Goal: Information Seeking & Learning: Find contact information

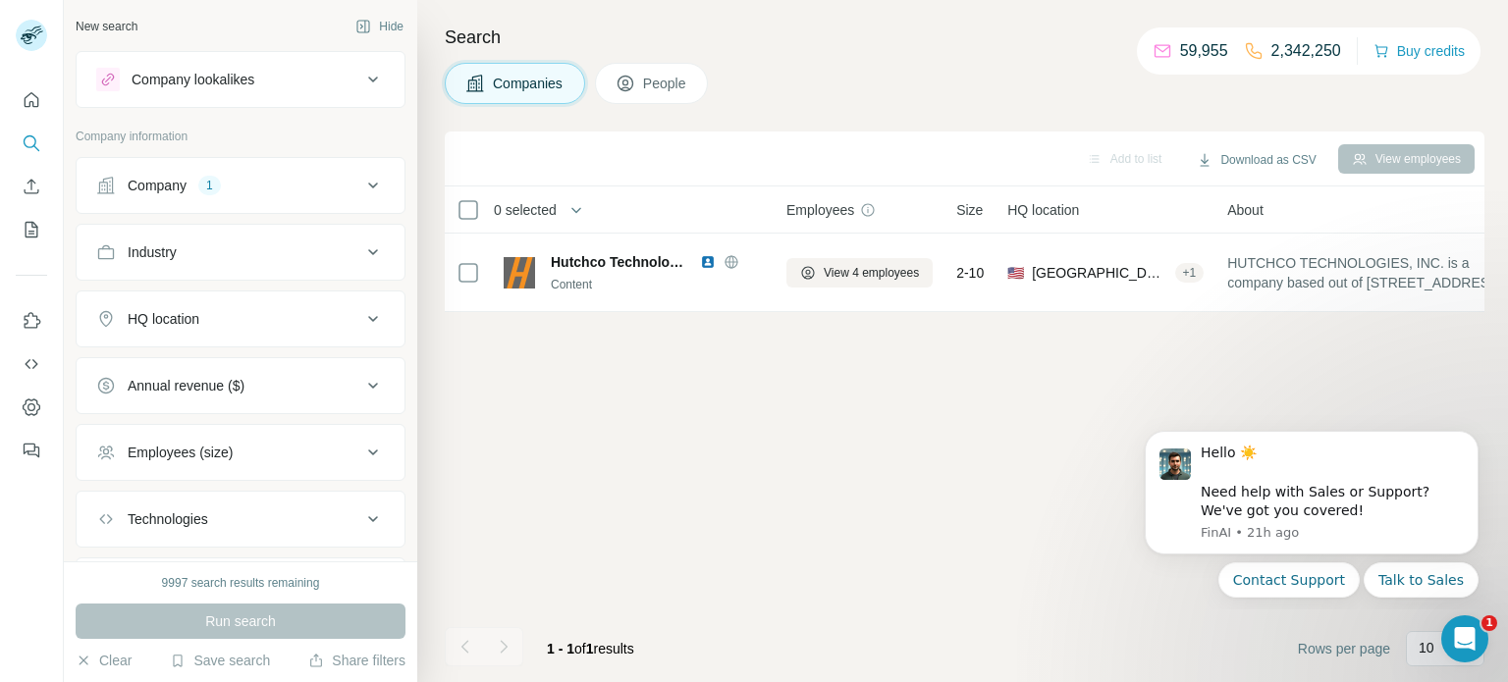
click at [371, 309] on icon at bounding box center [373, 319] width 24 height 24
click at [292, 361] on input "text" at bounding box center [240, 368] width 289 height 35
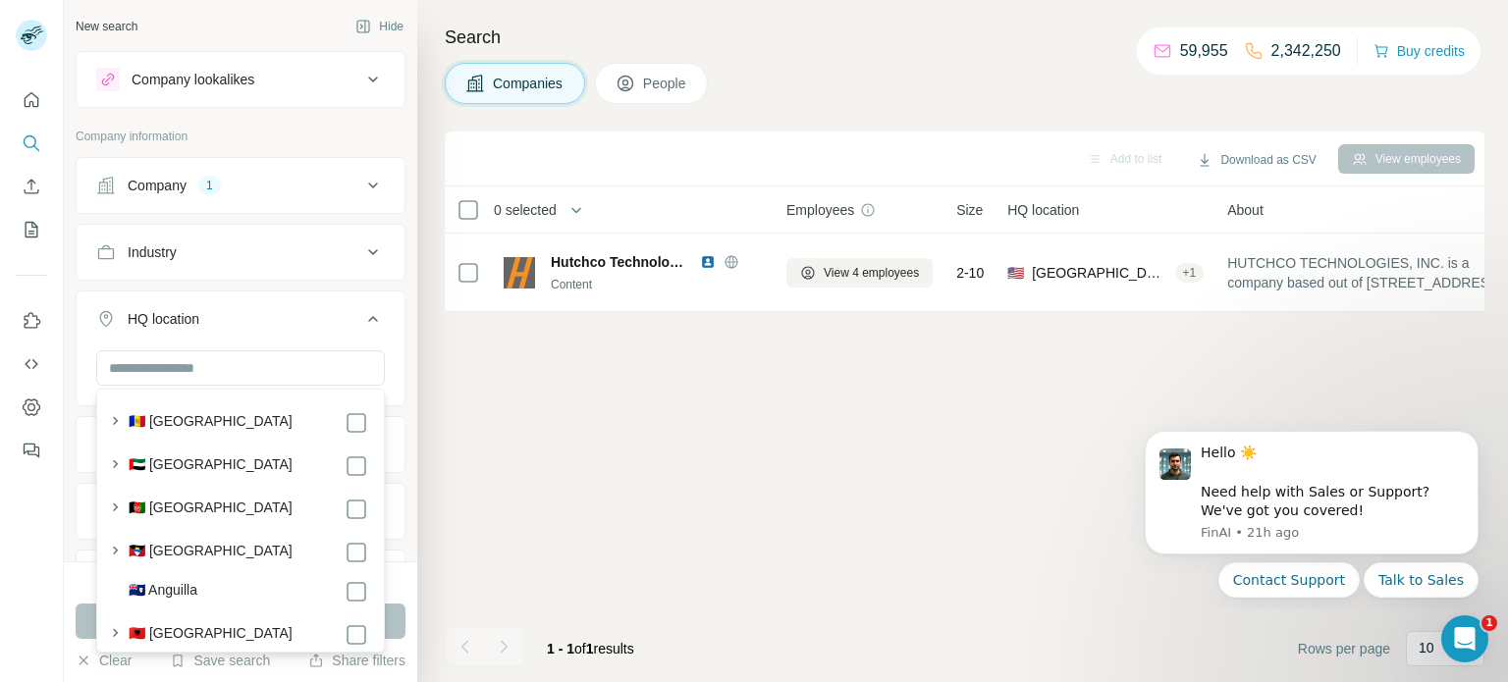
click at [396, 162] on button "Company 1" at bounding box center [241, 185] width 328 height 47
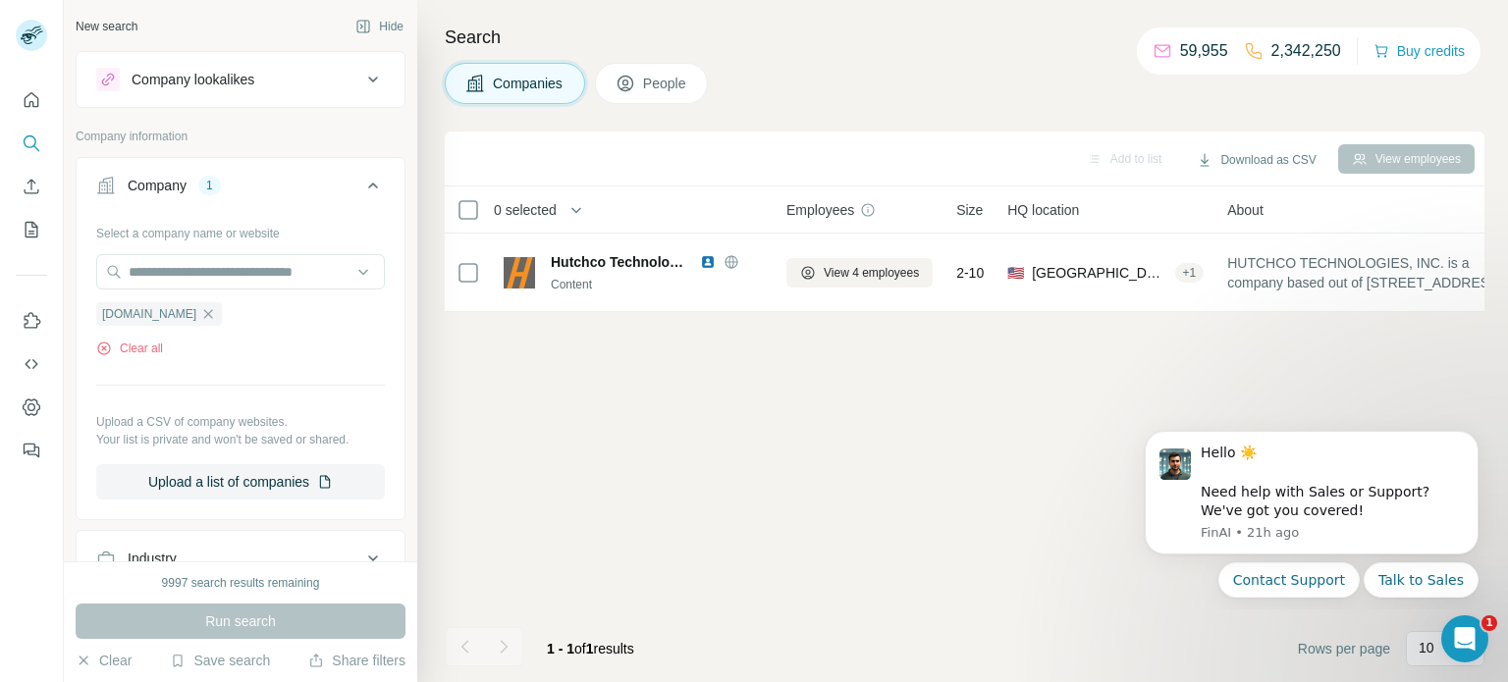
click at [383, 185] on icon at bounding box center [373, 186] width 24 height 24
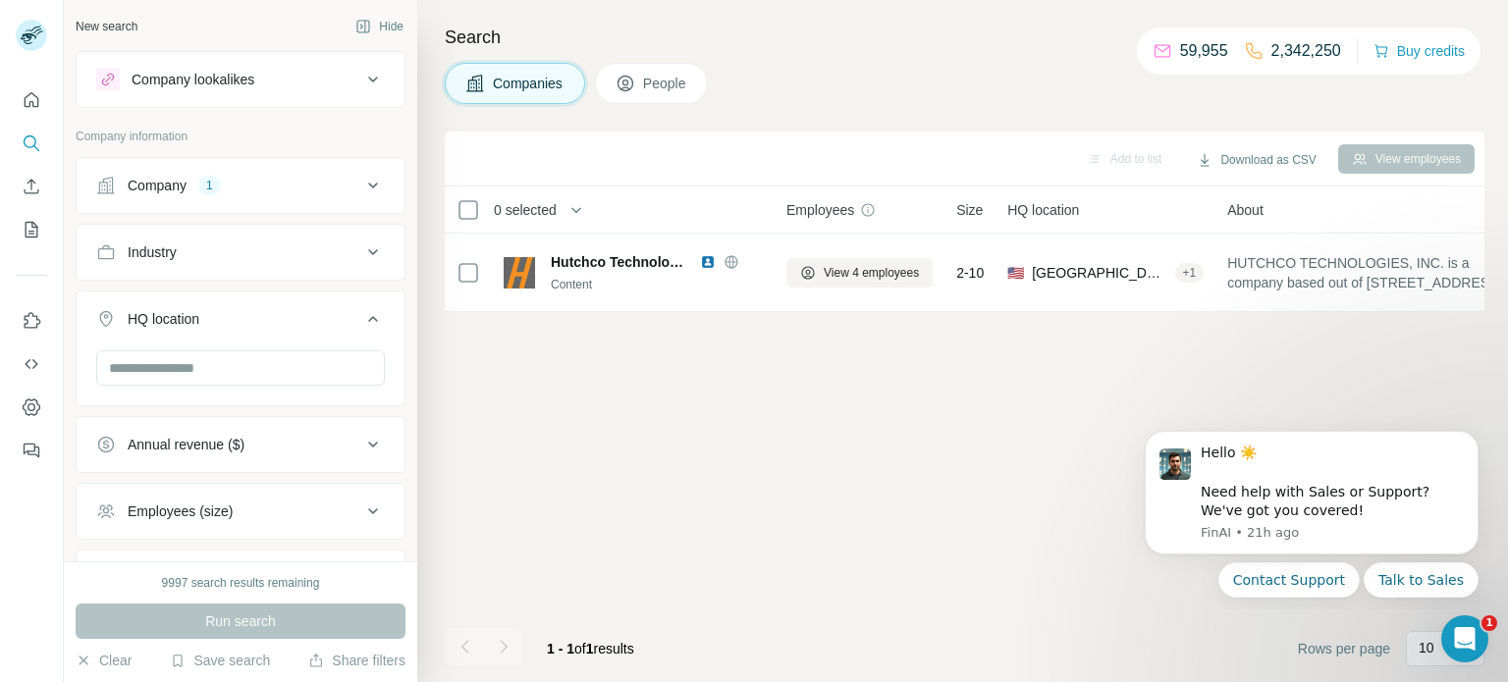
click at [376, 175] on icon at bounding box center [373, 186] width 24 height 24
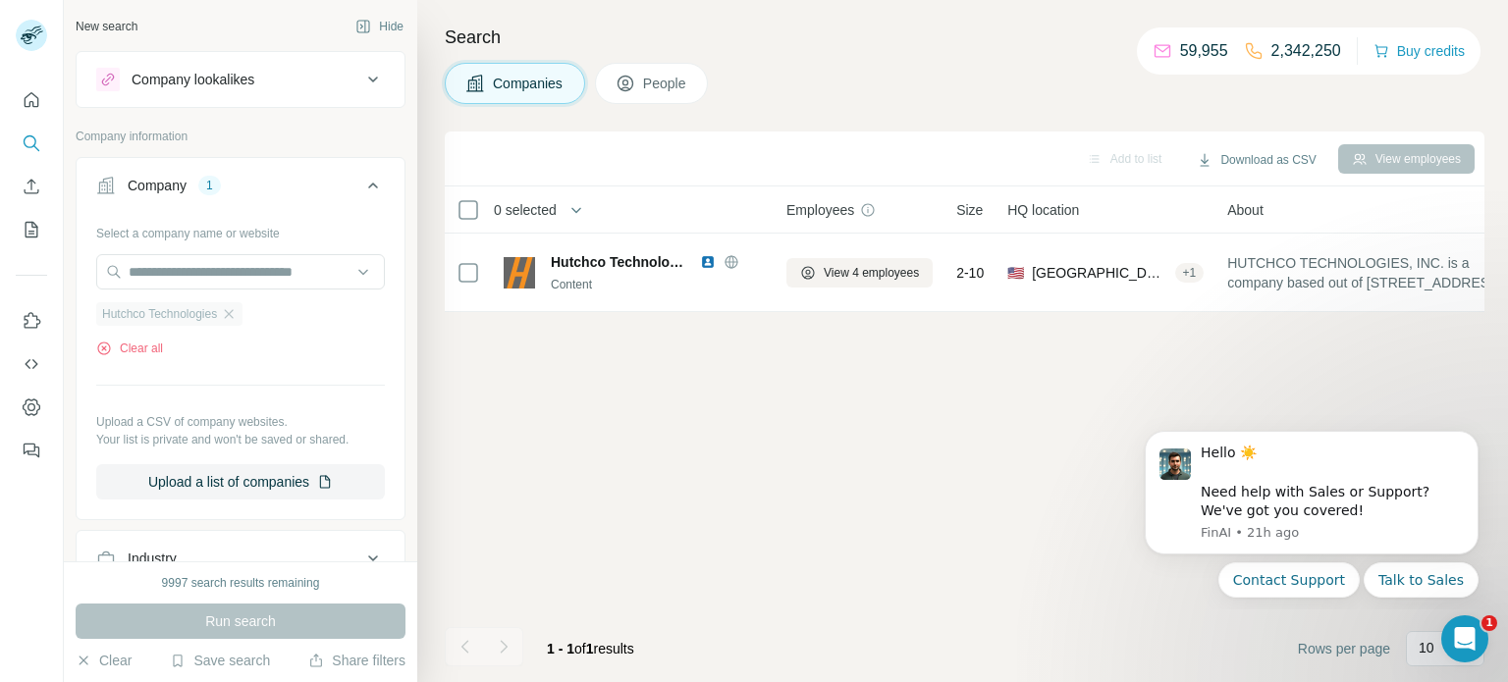
click at [217, 316] on span "Hutchco Technologies" at bounding box center [159, 314] width 115 height 18
click at [237, 312] on icon "button" at bounding box center [229, 314] width 16 height 16
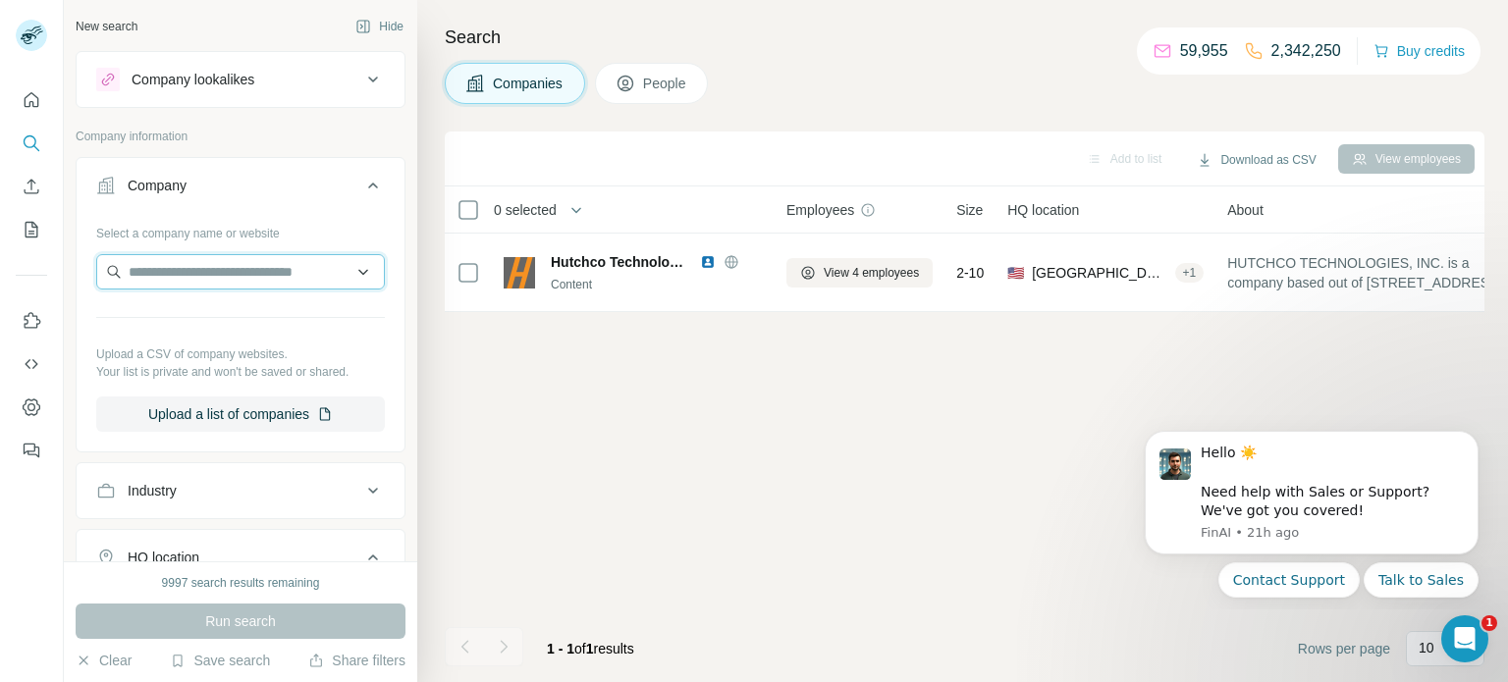
click at [287, 254] on input "text" at bounding box center [240, 271] width 289 height 35
paste input "********"
type input "********"
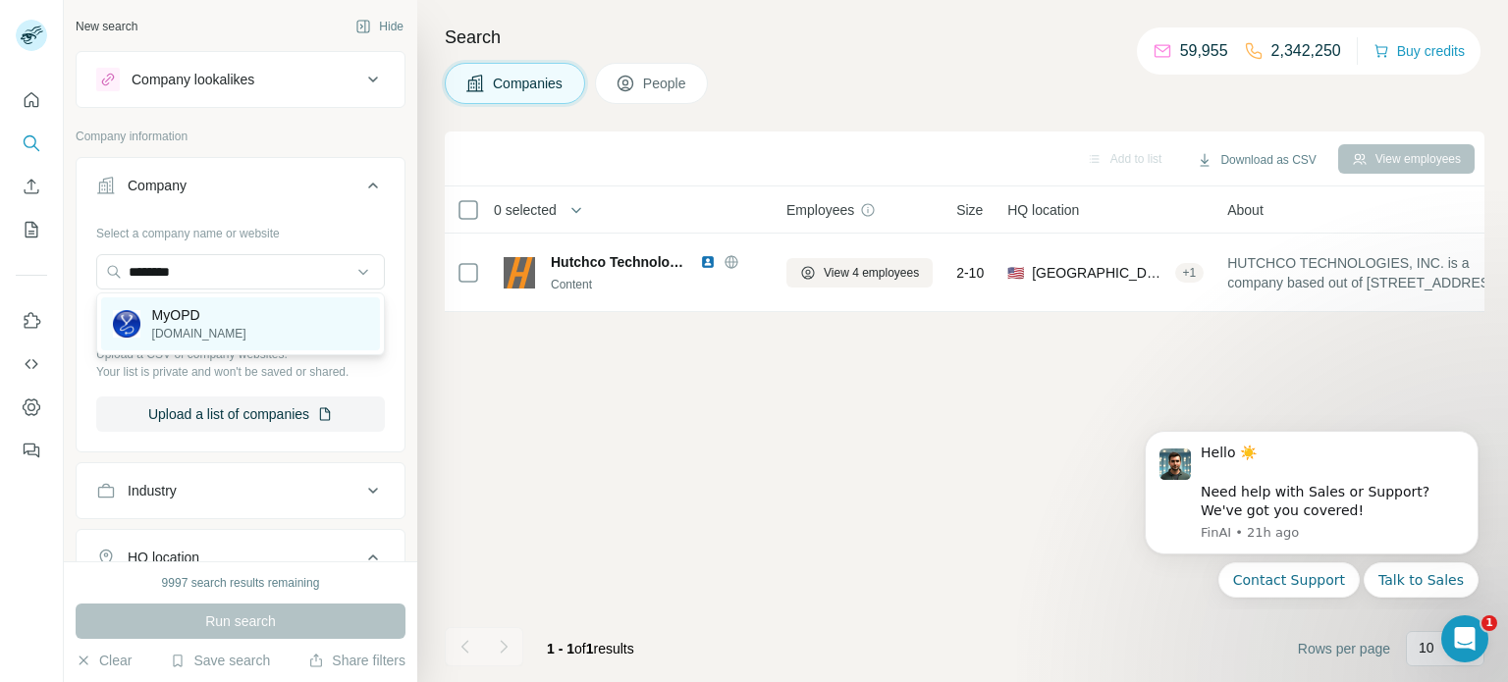
click at [276, 322] on div "MyOPD [DOMAIN_NAME]" at bounding box center [240, 324] width 279 height 53
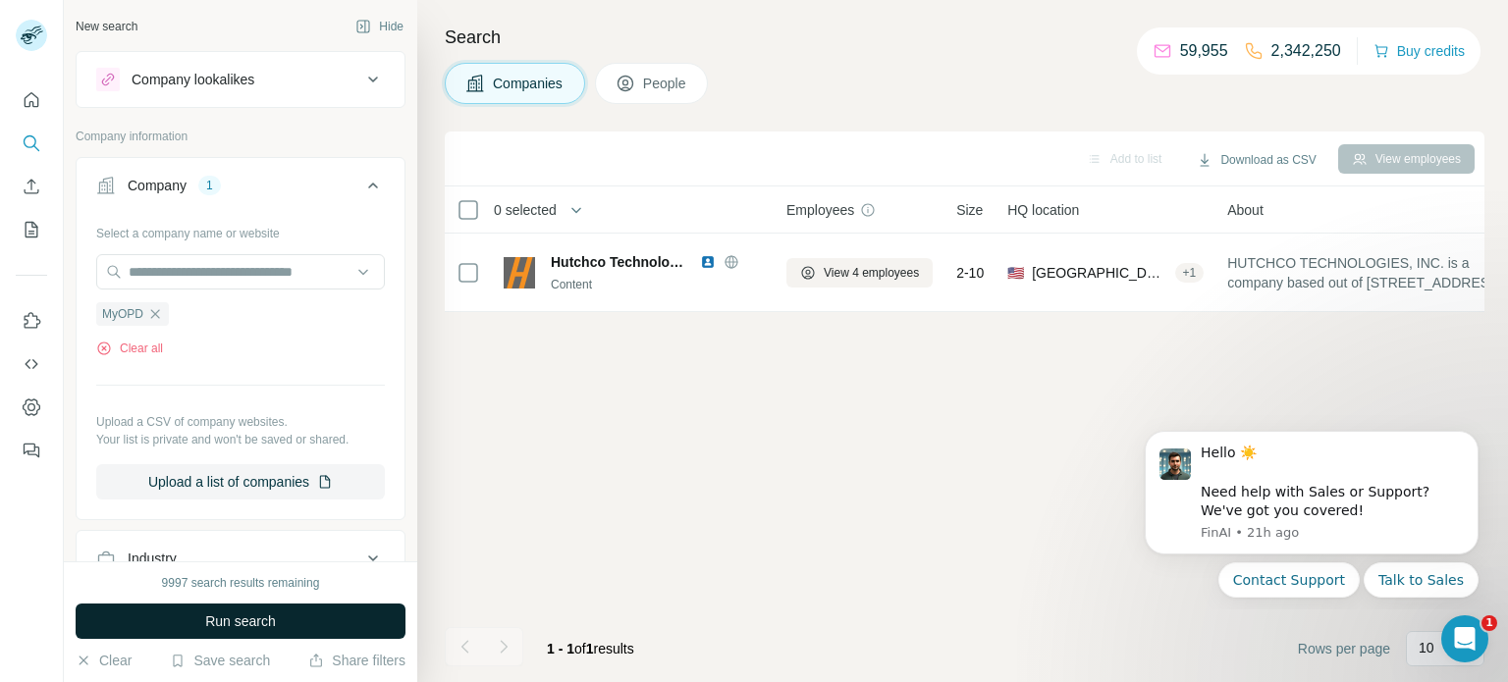
click at [217, 617] on span "Run search" at bounding box center [240, 622] width 71 height 20
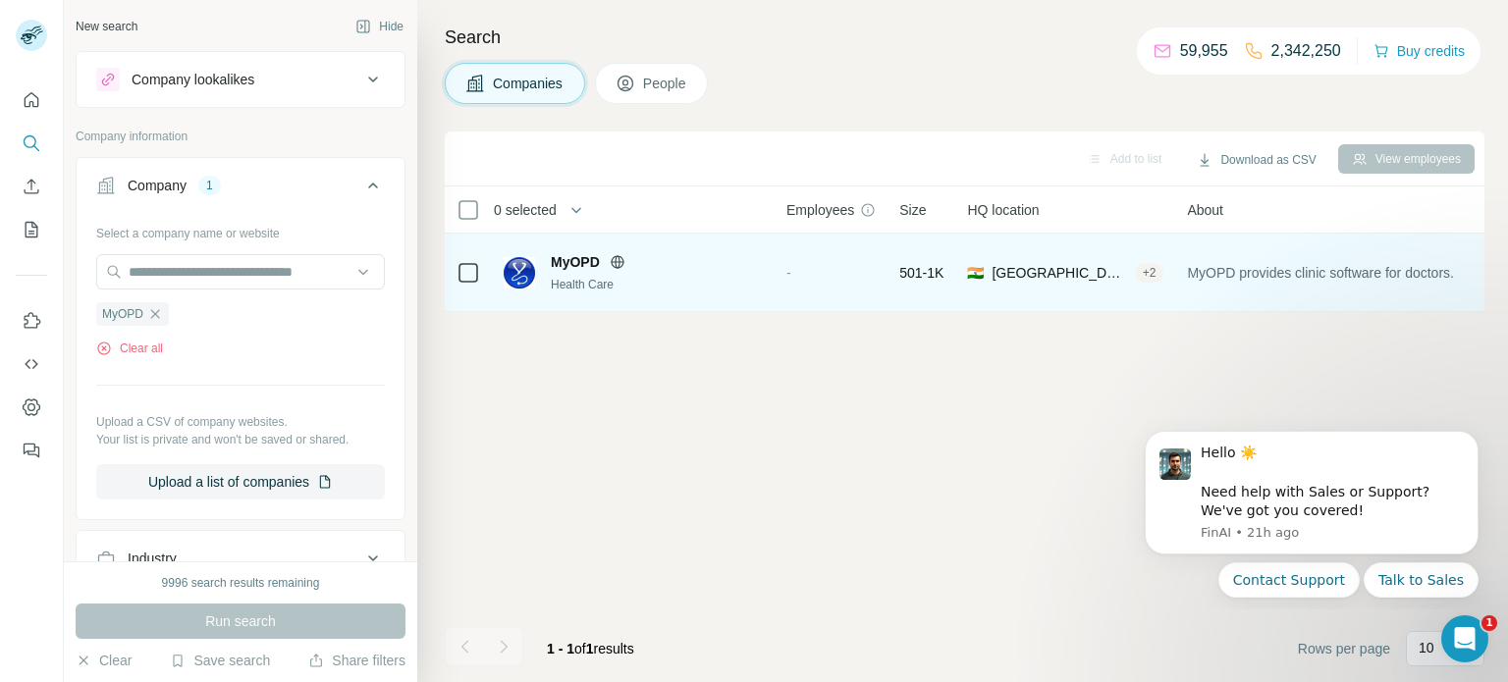
click at [656, 269] on div "MyOPD" at bounding box center [657, 262] width 212 height 20
click at [565, 285] on div "Health Care" at bounding box center [657, 285] width 212 height 18
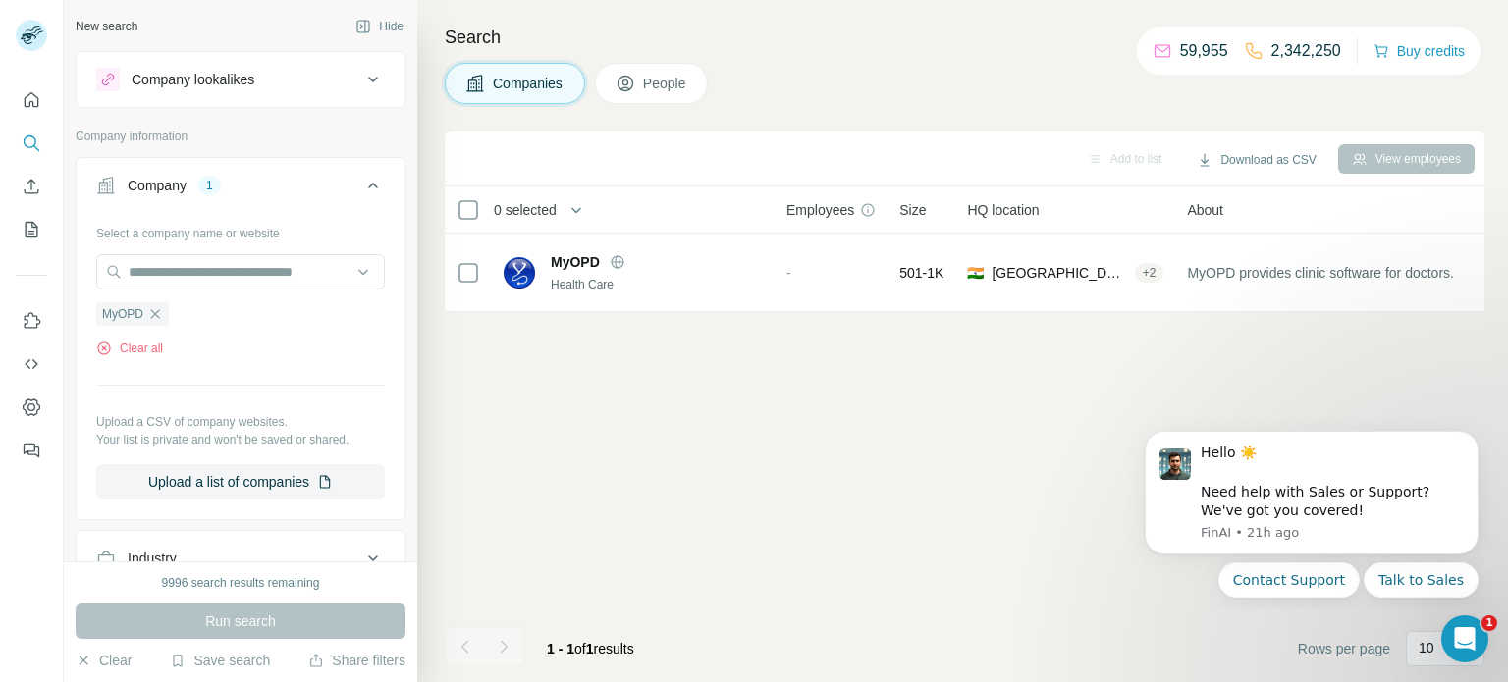
click at [632, 89] on icon at bounding box center [626, 84] width 16 height 16
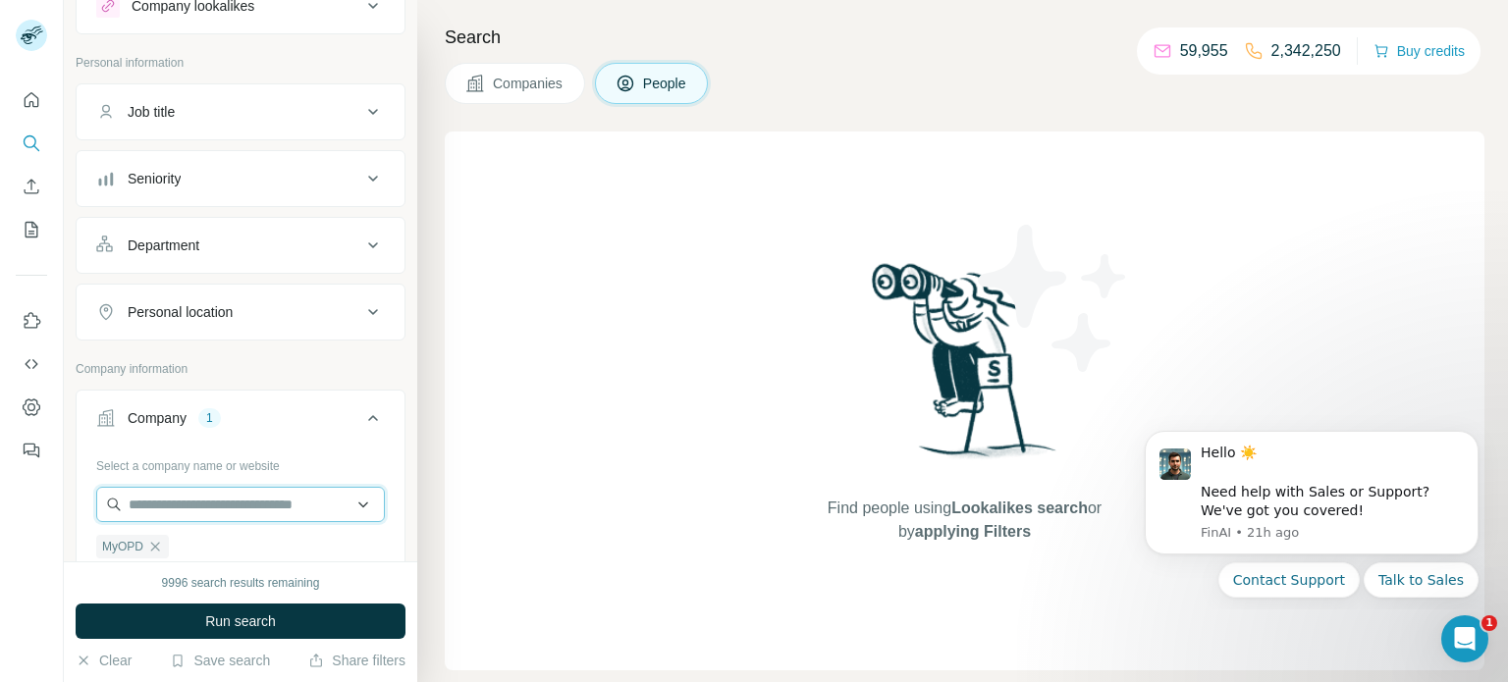
click at [223, 492] on input "text" at bounding box center [240, 504] width 289 height 35
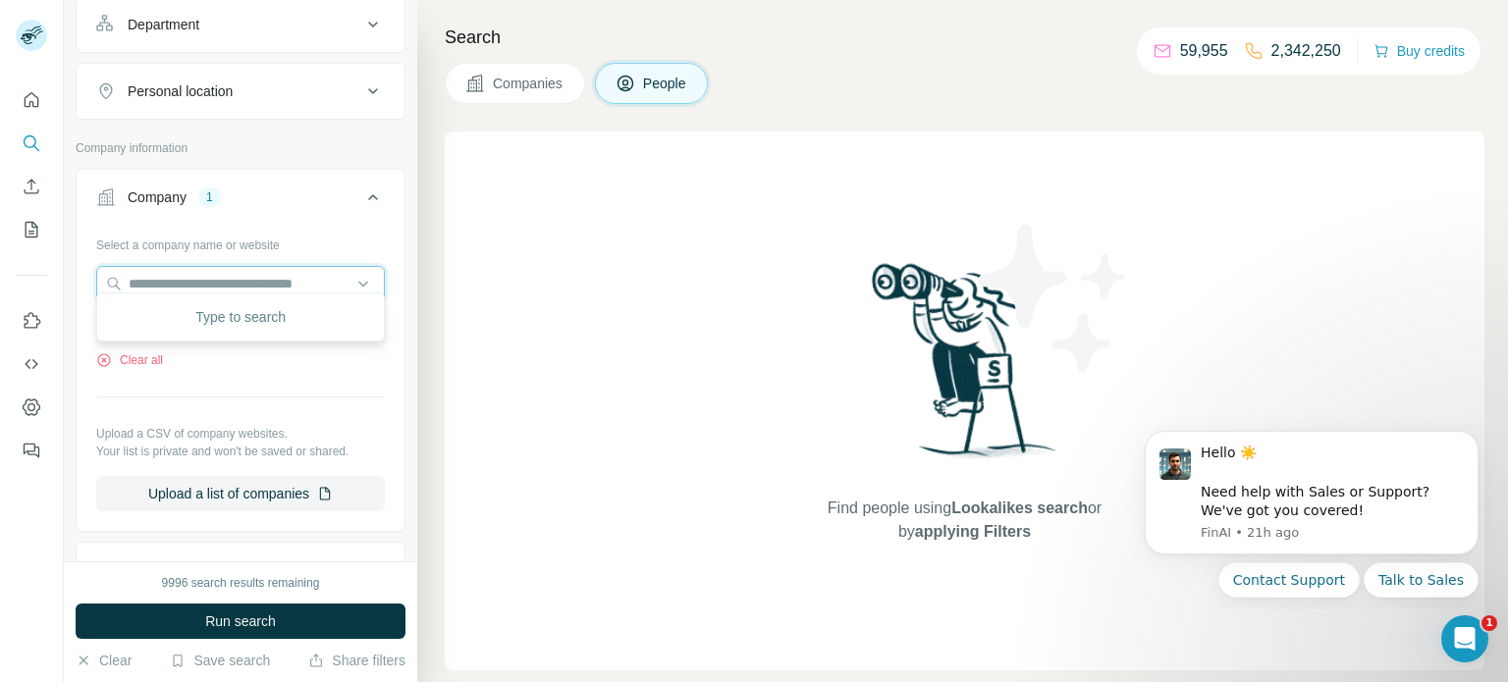
scroll to position [305, 0]
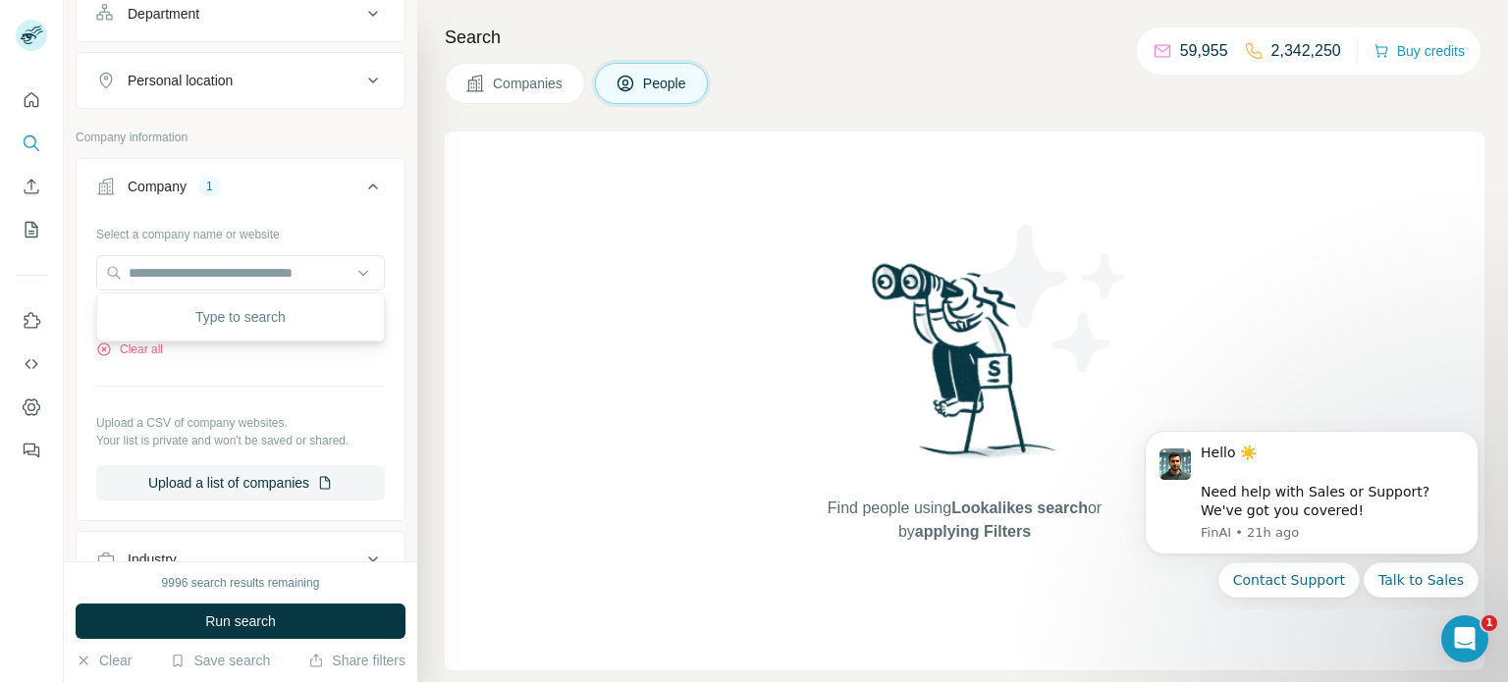
click at [572, 393] on div "Find people using Lookalikes search or by applying Filters" at bounding box center [965, 401] width 1040 height 539
click at [144, 315] on div "MyOPD" at bounding box center [132, 315] width 73 height 24
click at [191, 315] on ul "MyOPD" at bounding box center [240, 314] width 289 height 25
click at [150, 318] on icon "button" at bounding box center [155, 315] width 16 height 16
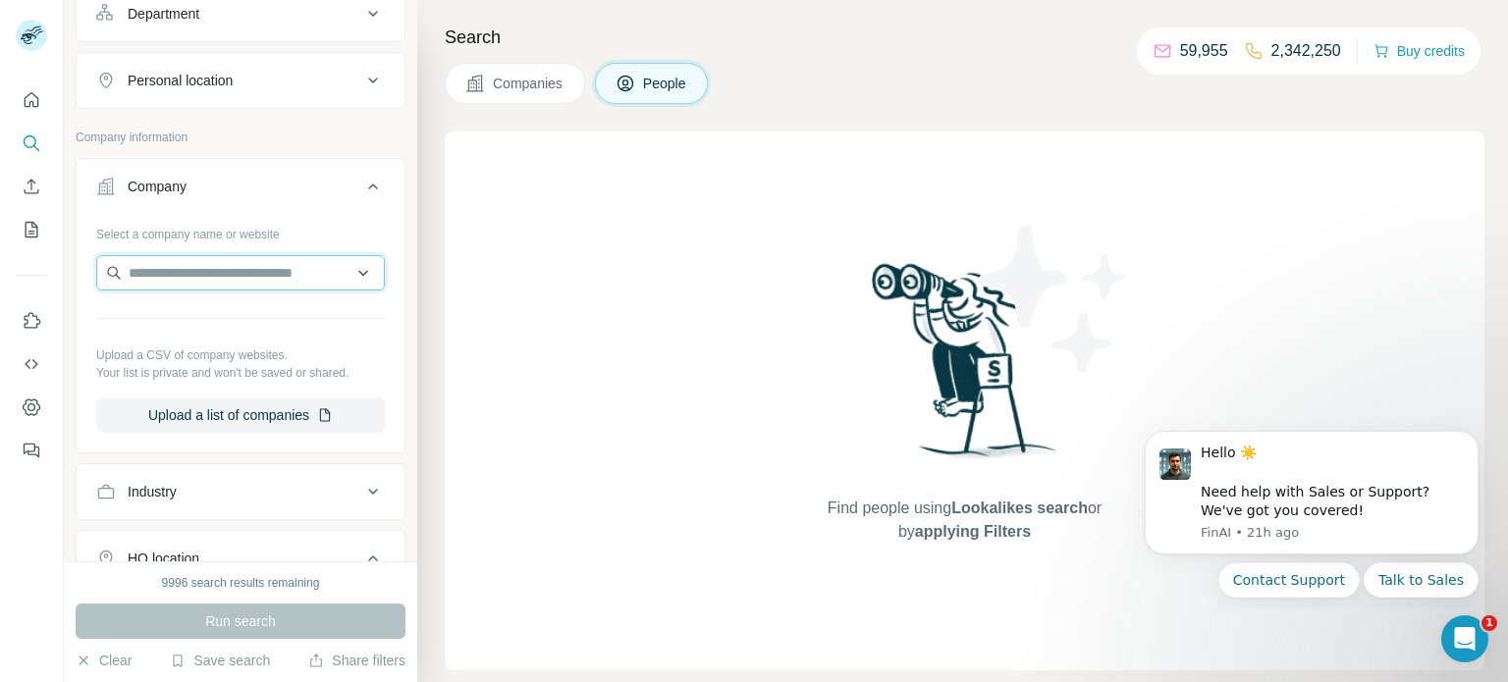
click at [229, 255] on input "text" at bounding box center [240, 272] width 289 height 35
click at [224, 275] on input "text" at bounding box center [240, 272] width 289 height 35
type input "**********"
drag, startPoint x: 363, startPoint y: 282, endPoint x: 327, endPoint y: 288, distance: 36.8
click at [360, 284] on input "**********" at bounding box center [240, 272] width 289 height 35
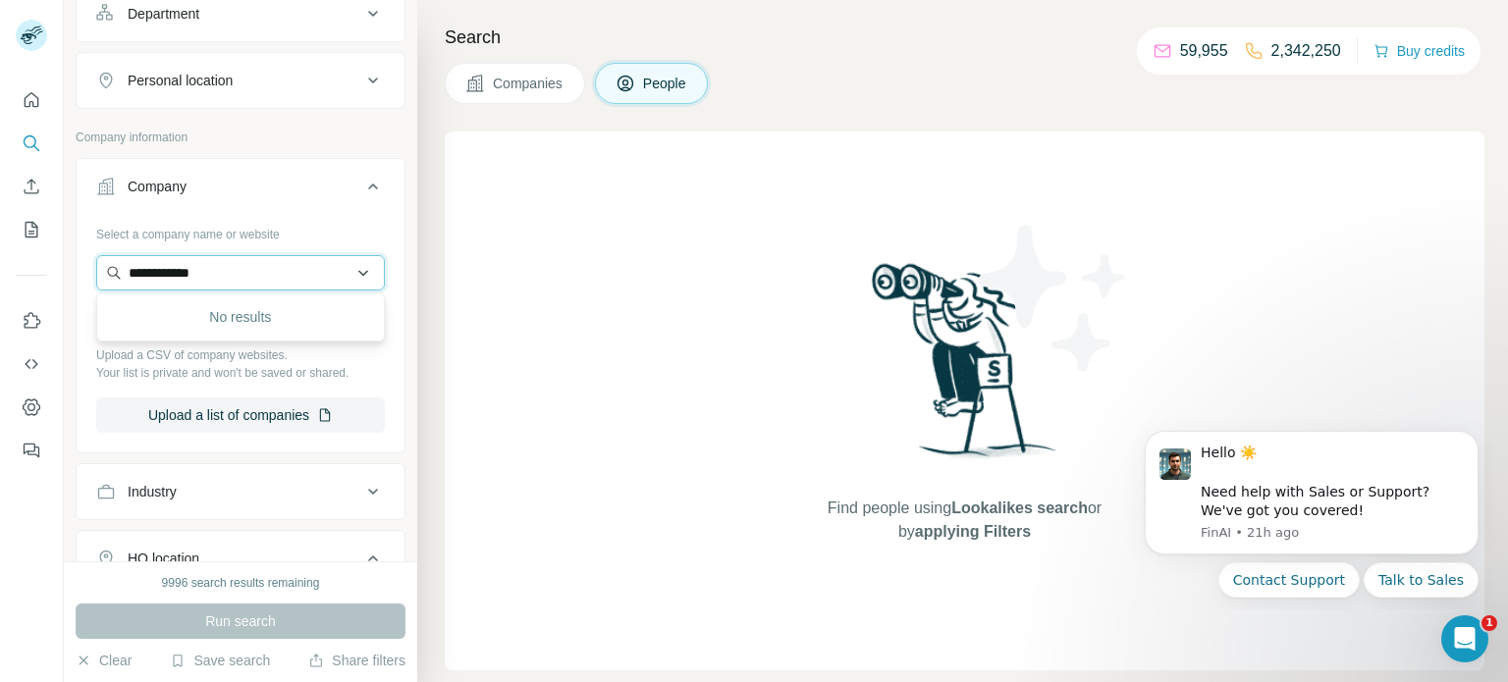
click at [290, 255] on input "**********" at bounding box center [240, 272] width 289 height 35
click at [292, 225] on div "Select a company name or website" at bounding box center [240, 231] width 289 height 26
click at [235, 257] on input "text" at bounding box center [240, 272] width 289 height 35
paste input "**********"
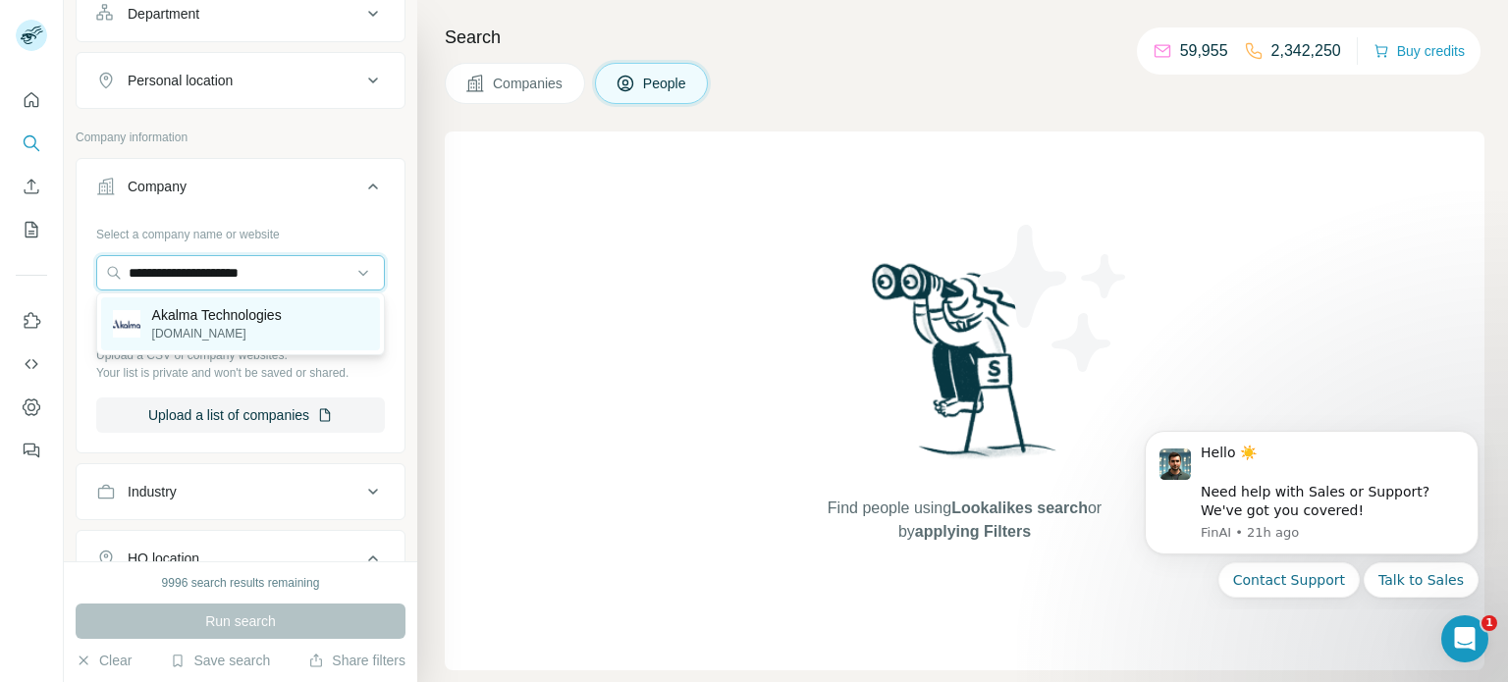
type input "**********"
click at [282, 333] on p "[DOMAIN_NAME]" at bounding box center [217, 334] width 130 height 18
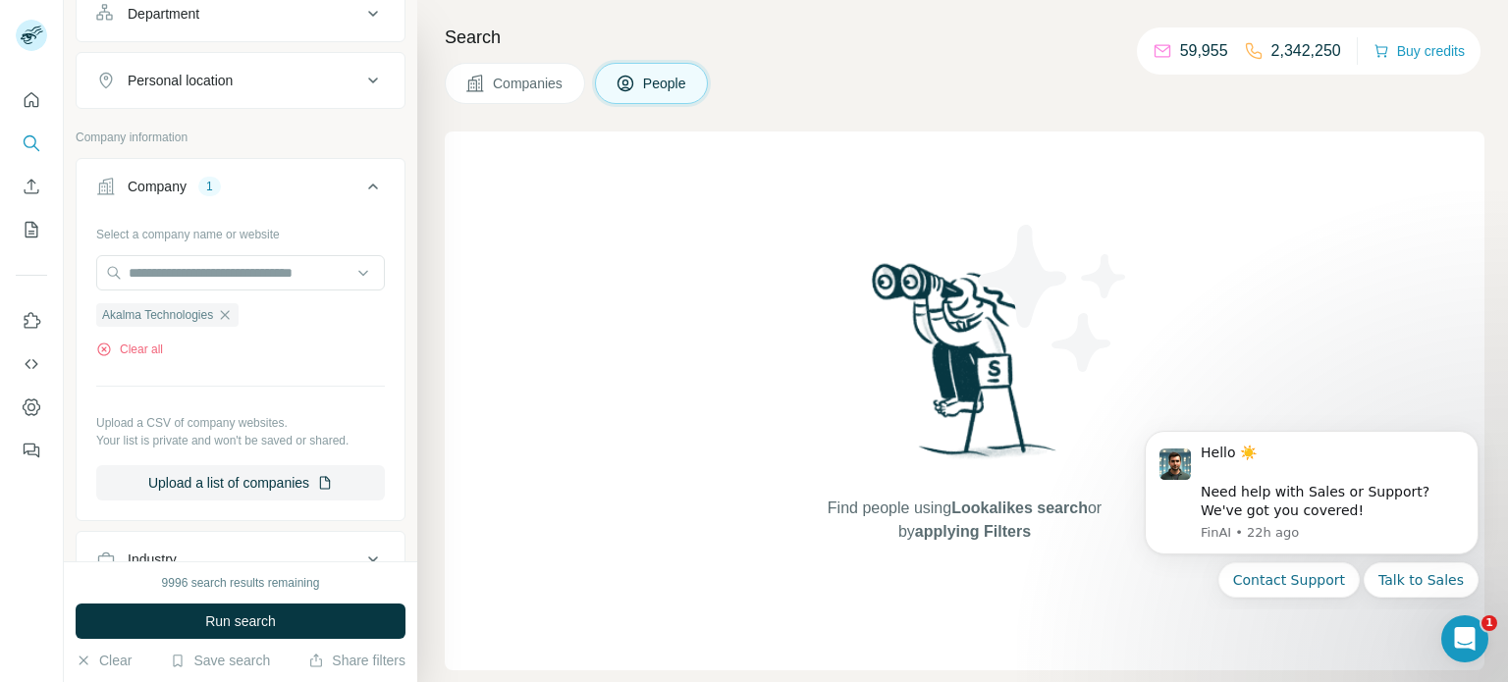
click at [529, 90] on span "Companies" at bounding box center [529, 84] width 72 height 20
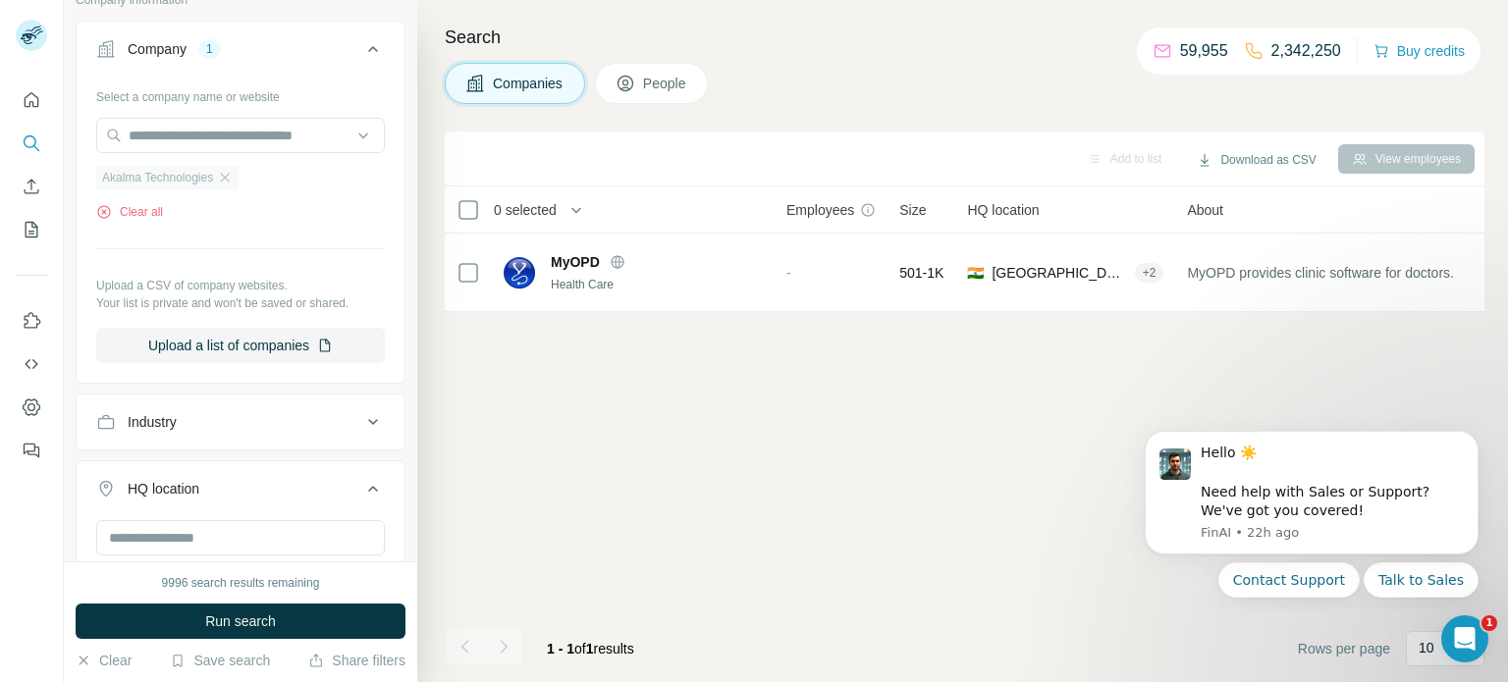
scroll to position [136, 0]
click at [220, 610] on button "Run search" at bounding box center [241, 621] width 330 height 35
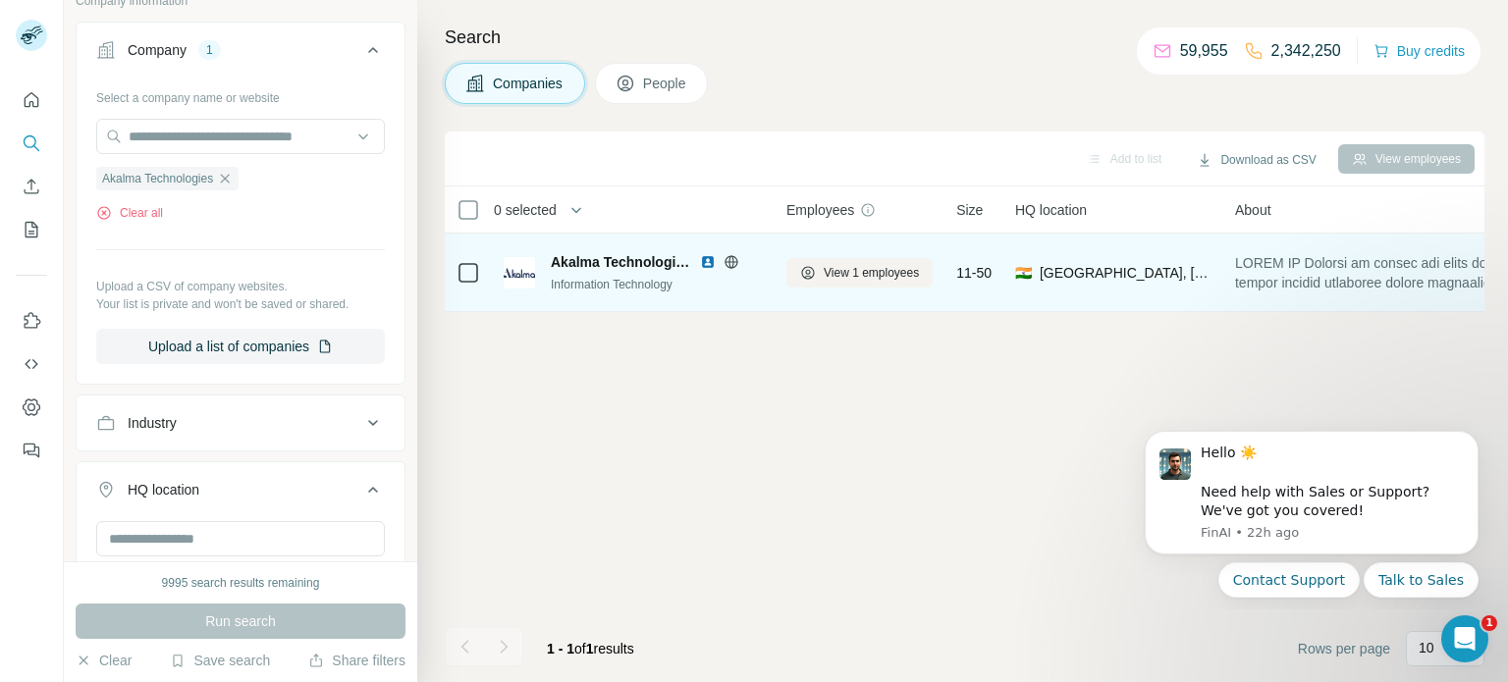
click at [704, 266] on img at bounding box center [708, 262] width 16 height 16
click at [829, 273] on span "View 1 employees" at bounding box center [871, 273] width 95 height 18
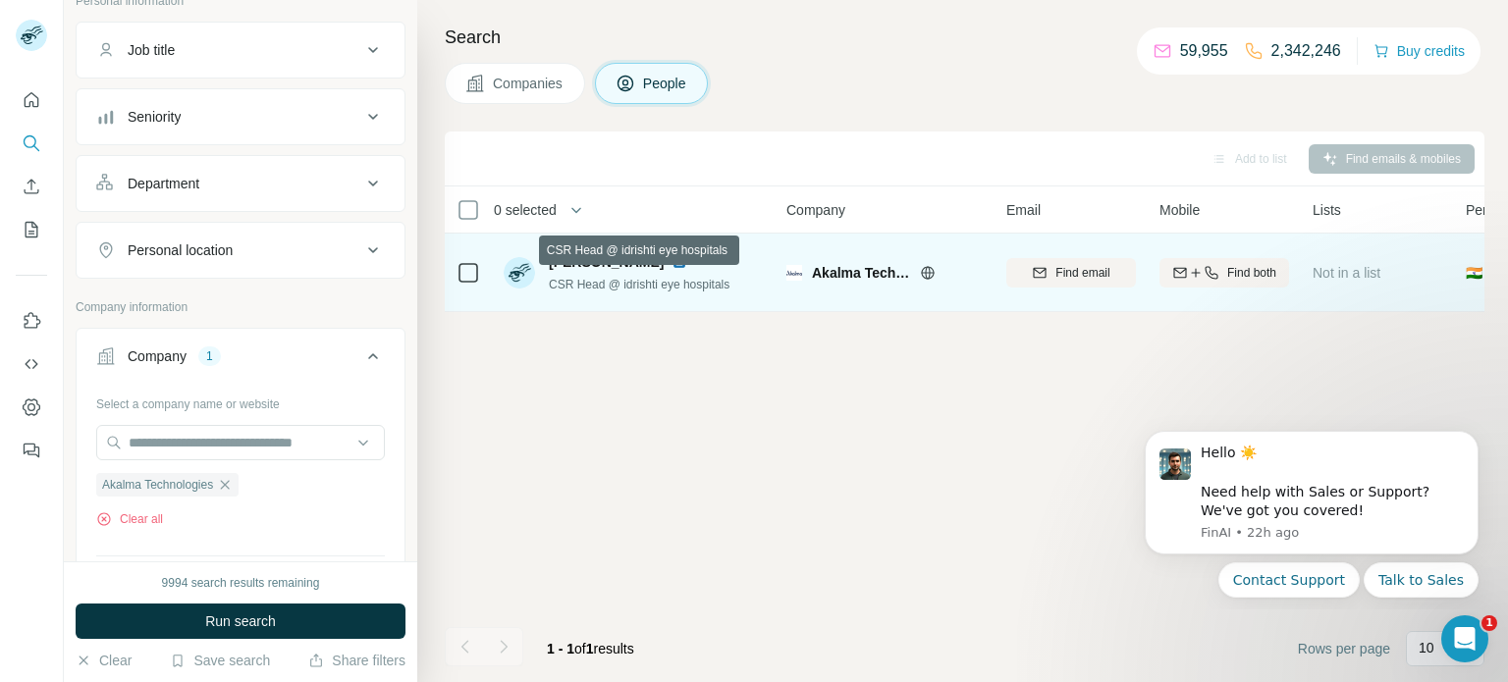
click at [607, 281] on span "CSR Head @ idrishti eye hospitals" at bounding box center [639, 285] width 181 height 14
click at [672, 260] on img at bounding box center [680, 262] width 16 height 16
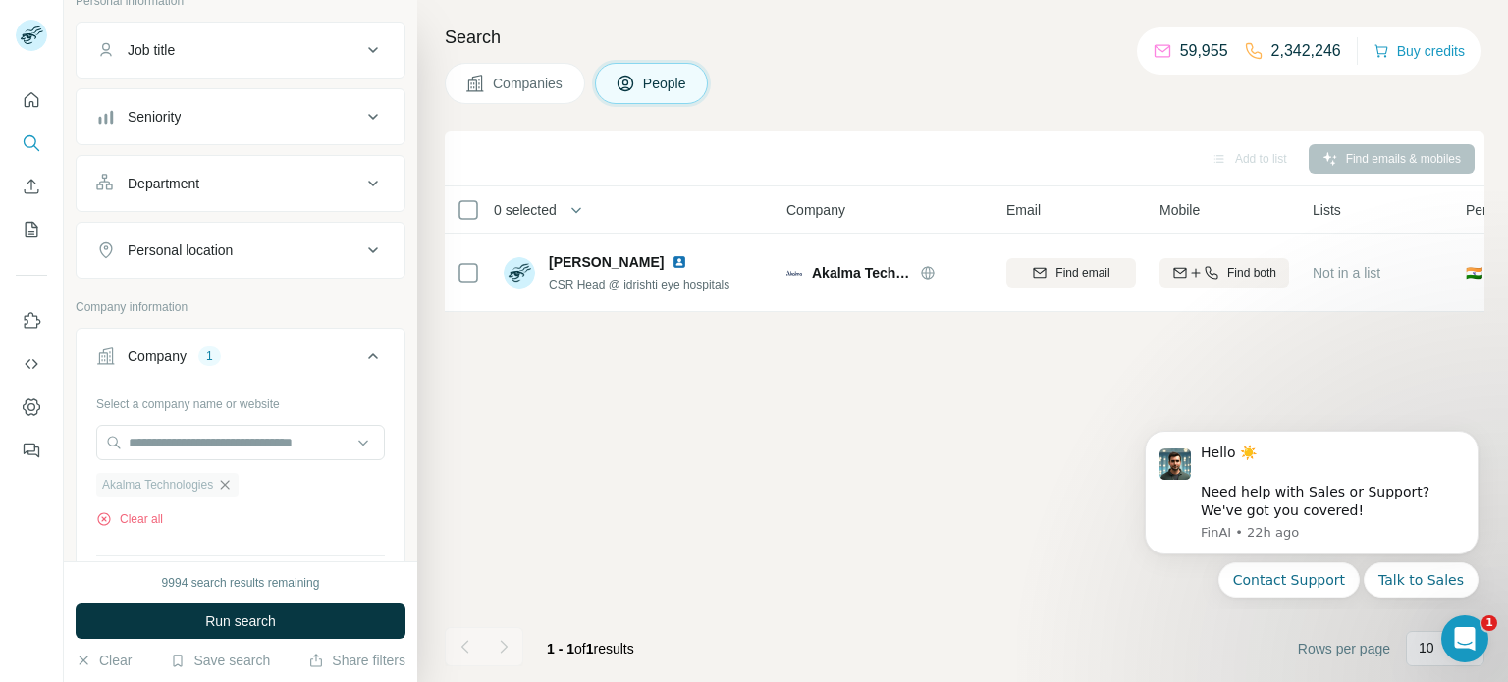
click at [233, 480] on icon "button" at bounding box center [225, 485] width 16 height 16
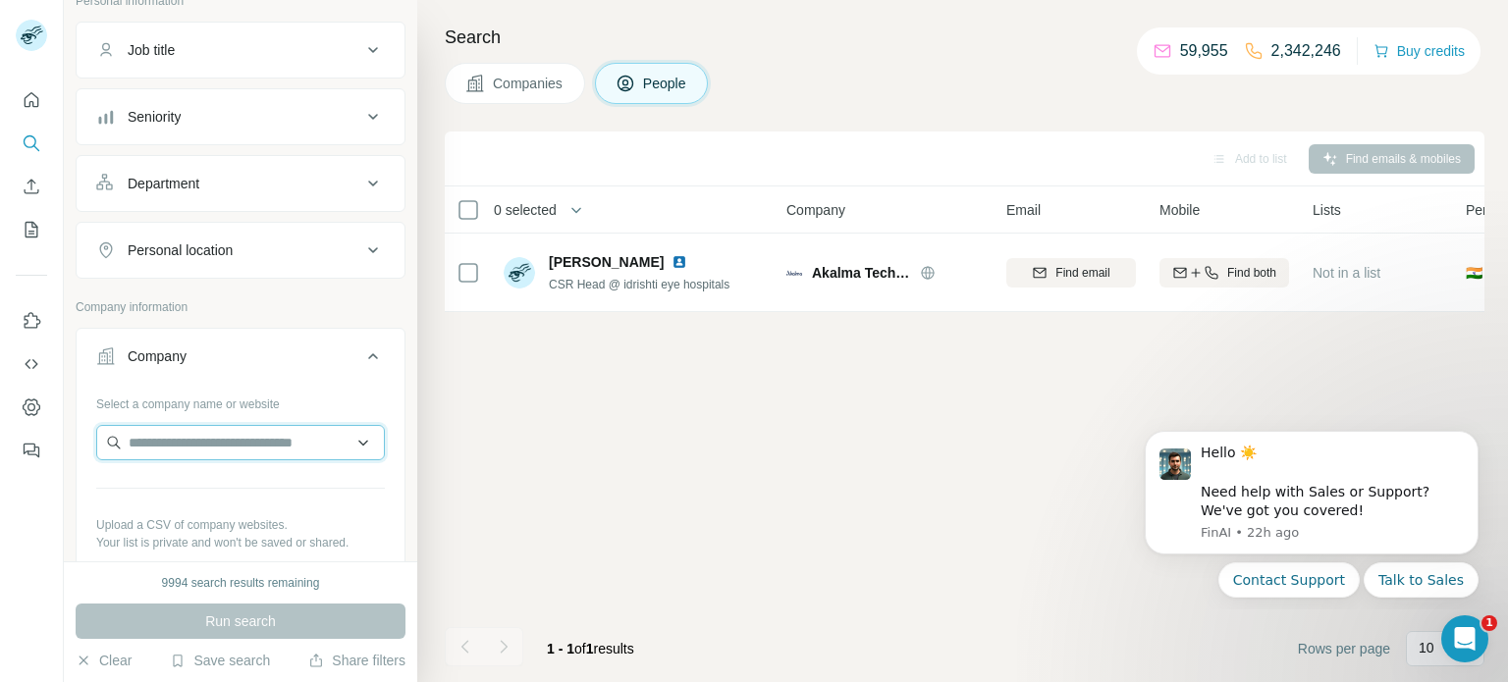
click at [275, 446] on input "text" at bounding box center [240, 442] width 289 height 35
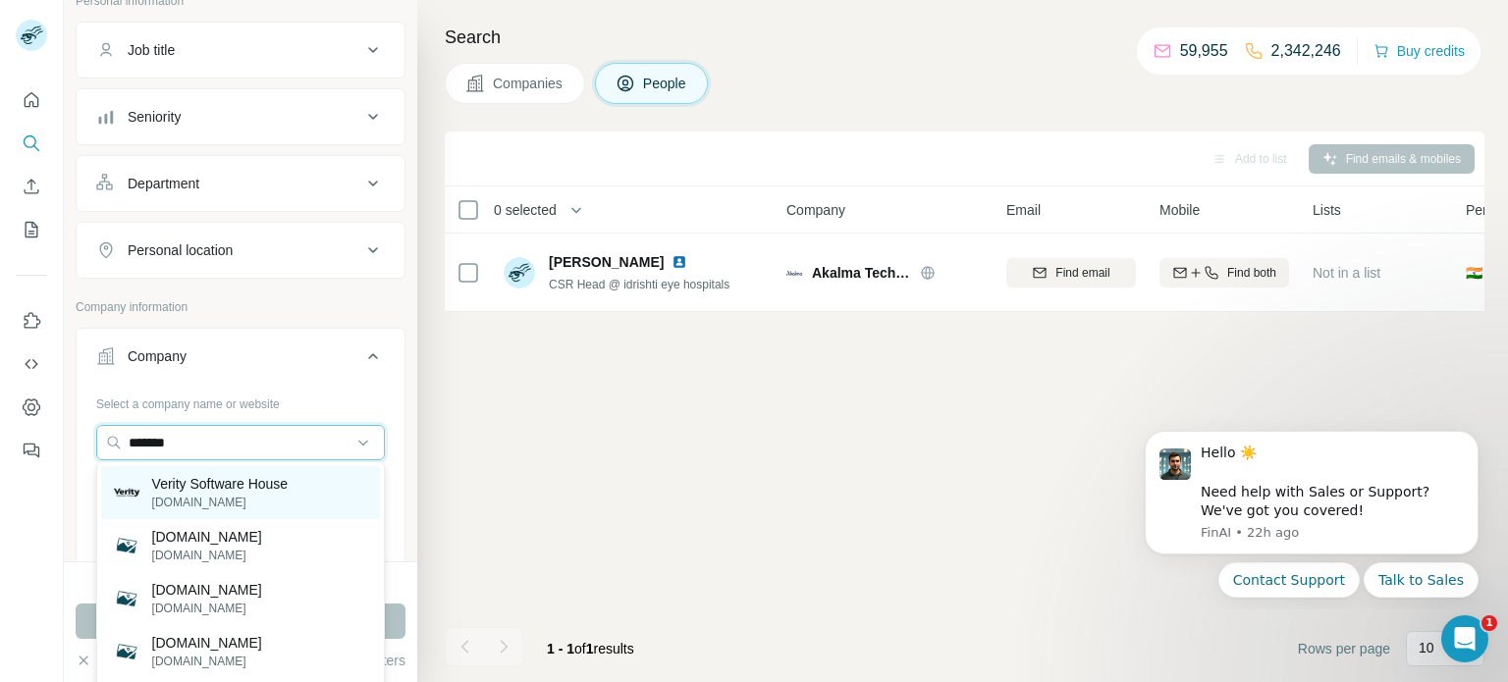
type input "*******"
click at [300, 502] on div "Verity Software House [DOMAIN_NAME]" at bounding box center [240, 492] width 279 height 53
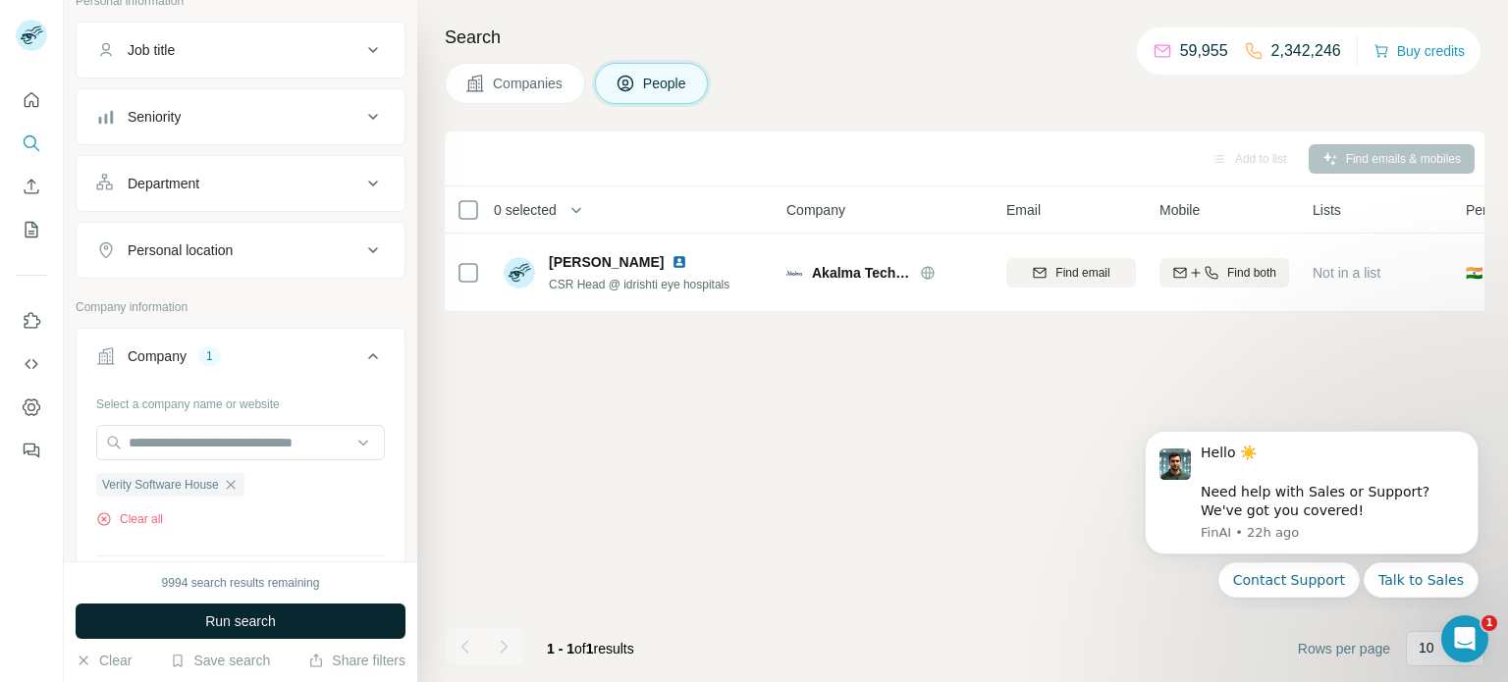
click at [220, 605] on button "Run search" at bounding box center [241, 621] width 330 height 35
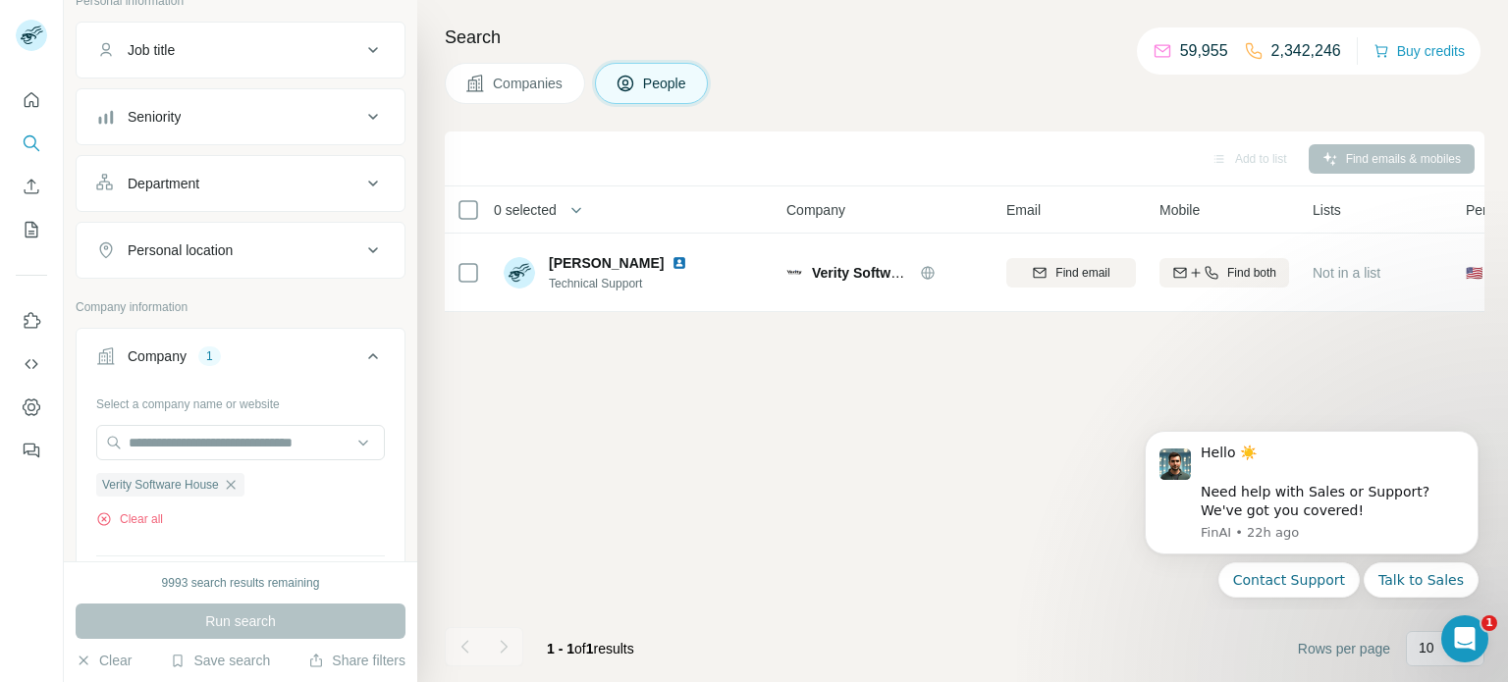
click at [568, 57] on div "Search Companies People Add to list Find emails & mobiles 0 selected People Com…" at bounding box center [962, 341] width 1091 height 682
click at [562, 82] on span "Companies" at bounding box center [529, 84] width 72 height 20
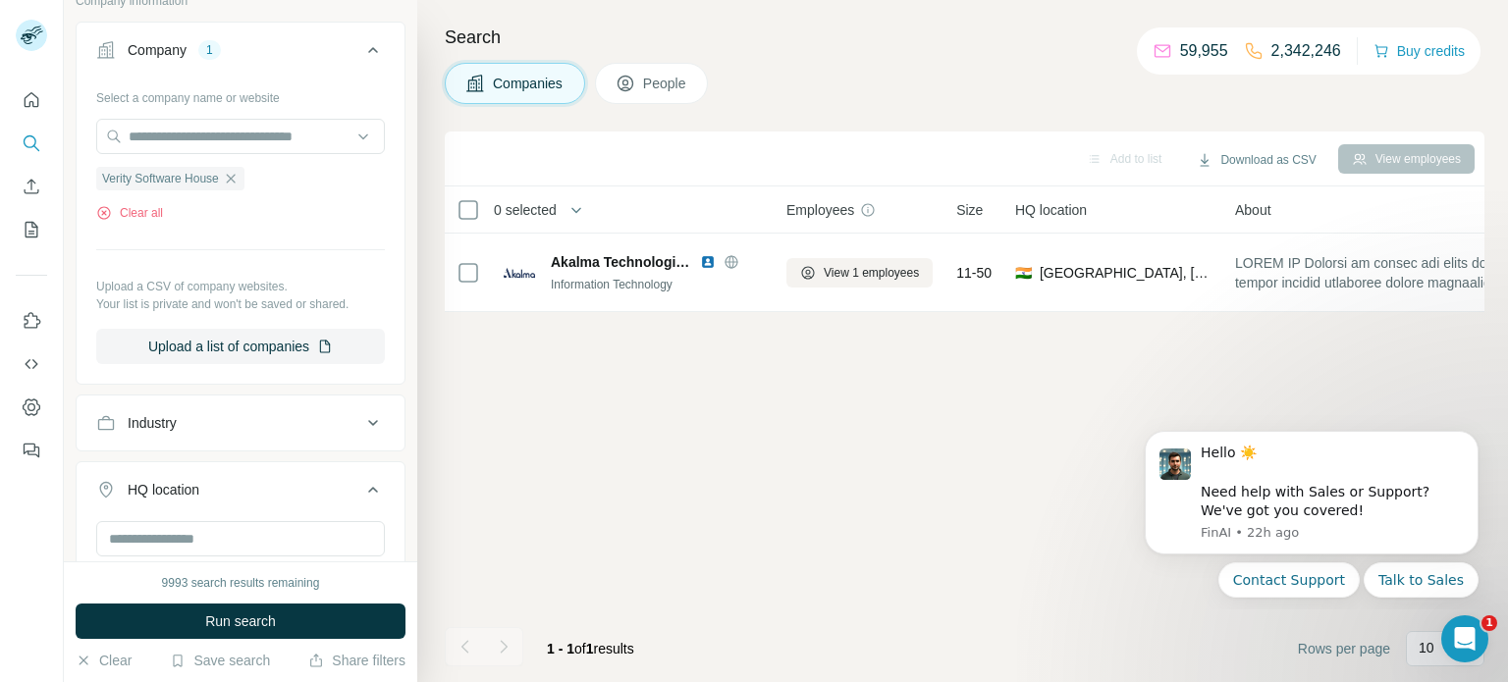
click at [643, 89] on button "People" at bounding box center [652, 83] width 114 height 41
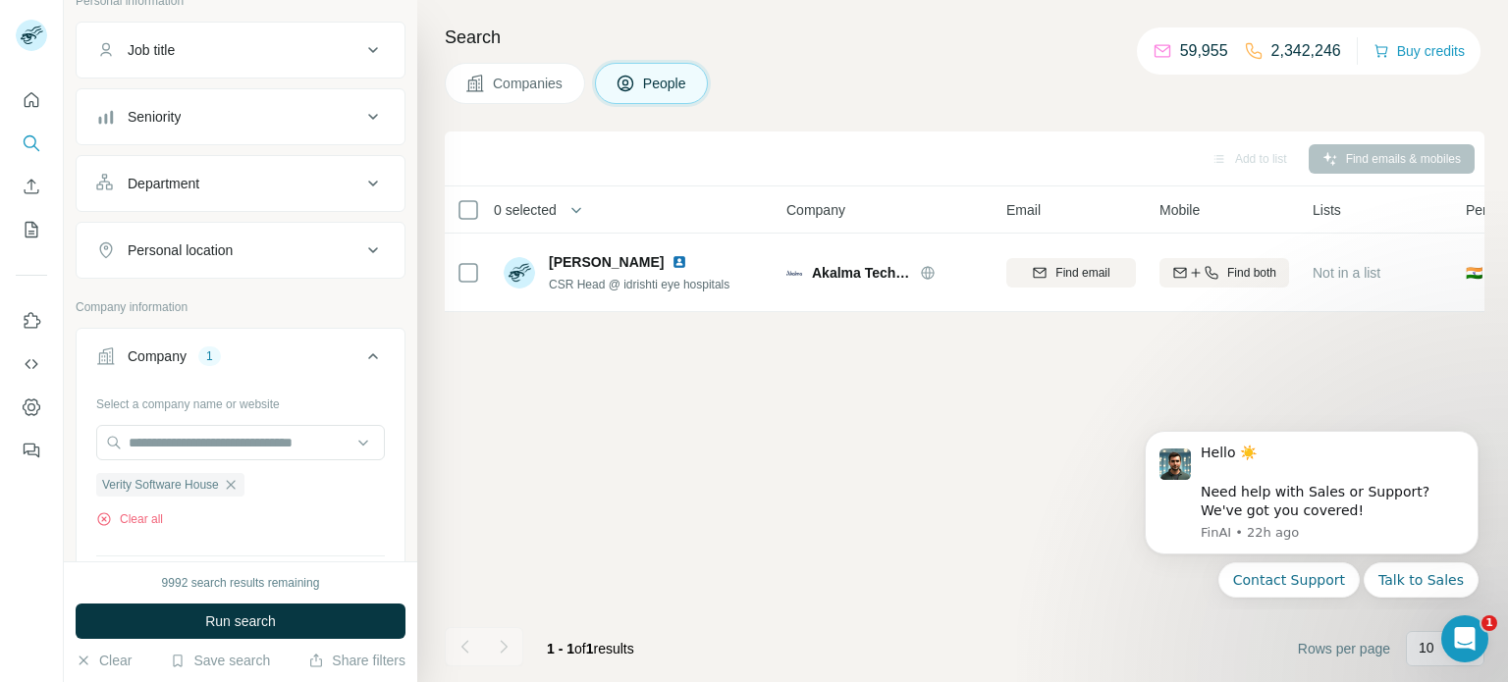
click at [192, 585] on div "9992 search results remaining" at bounding box center [241, 583] width 158 height 18
click at [186, 610] on button "Run search" at bounding box center [241, 621] width 330 height 35
